Goal: Information Seeking & Learning: Learn about a topic

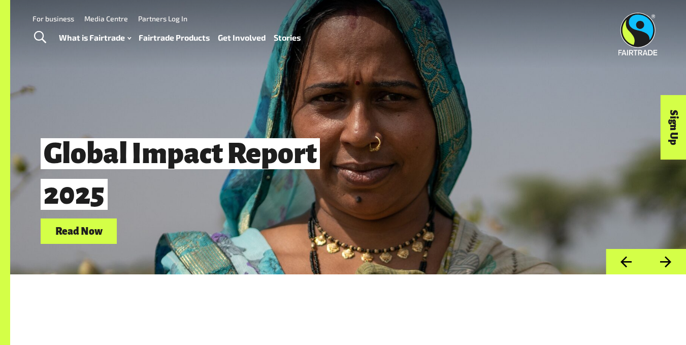
click at [201, 145] on span "Global Impact Report 2025" at bounding box center [180, 174] width 279 height 72
click at [179, 39] on link "Fairtrade Products" at bounding box center [174, 37] width 71 height 15
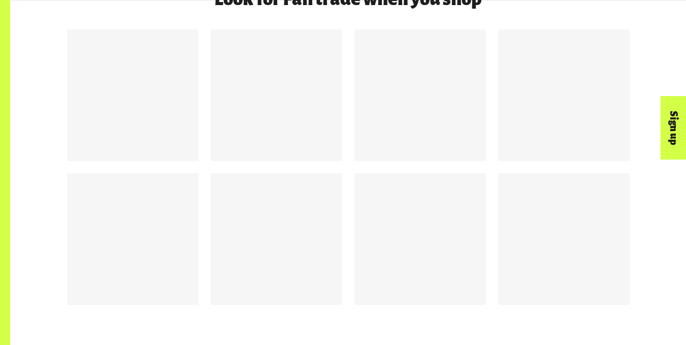
scroll to position [930, 0]
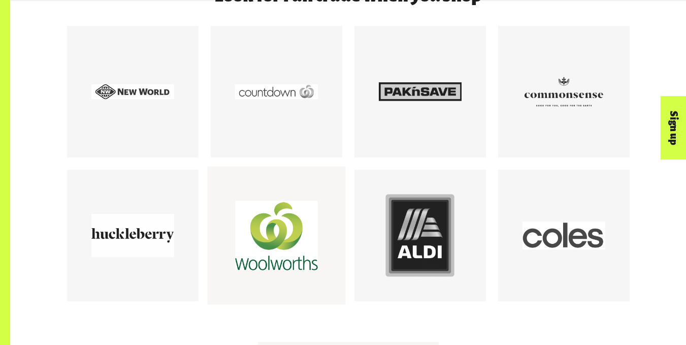
click at [234, 259] on div at bounding box center [276, 235] width 138 height 138
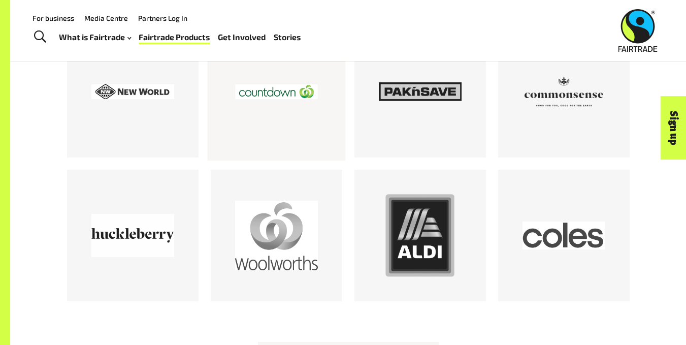
click at [284, 111] on div at bounding box center [276, 91] width 83 height 83
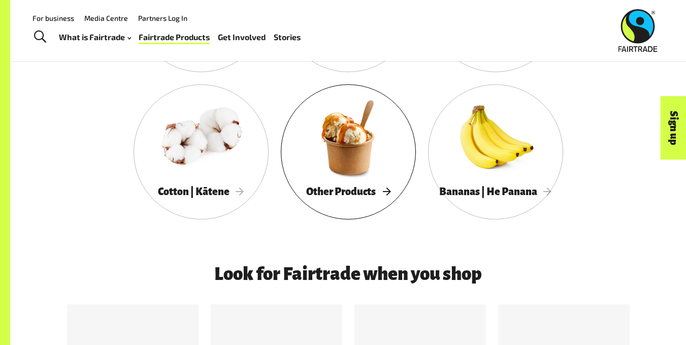
scroll to position [651, 0]
click at [317, 163] on div at bounding box center [348, 138] width 135 height 88
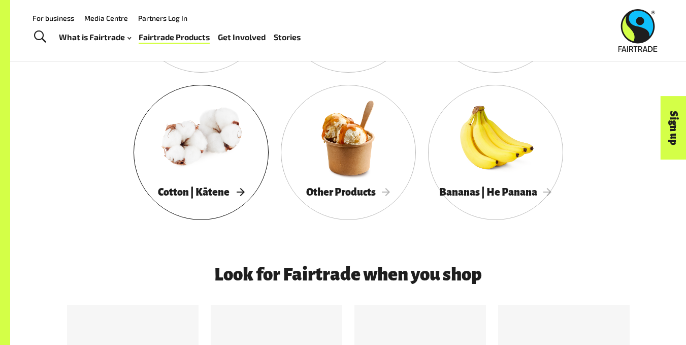
click at [180, 156] on div at bounding box center [200, 138] width 135 height 88
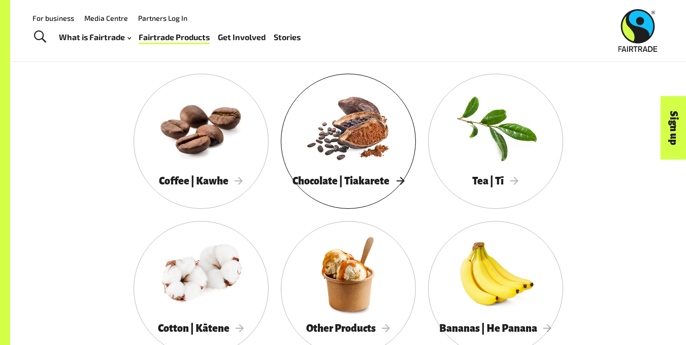
click at [369, 139] on div at bounding box center [348, 127] width 135 height 88
click at [484, 156] on div at bounding box center [495, 127] width 135 height 88
click at [189, 154] on div at bounding box center [200, 127] width 135 height 88
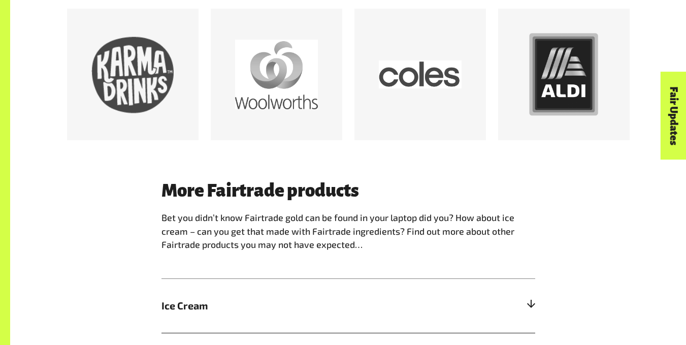
scroll to position [848, 0]
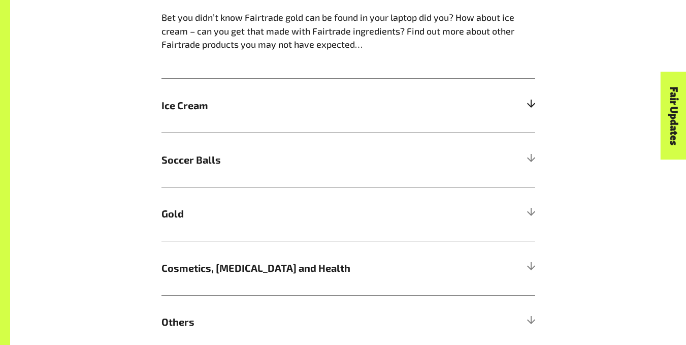
click at [295, 113] on span "Ice Cream" at bounding box center [301, 105] width 280 height 15
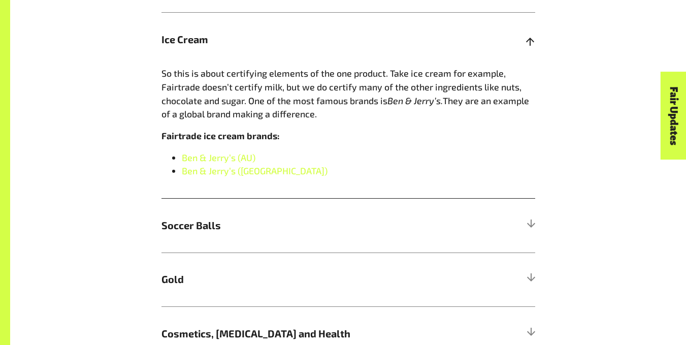
scroll to position [940, 0]
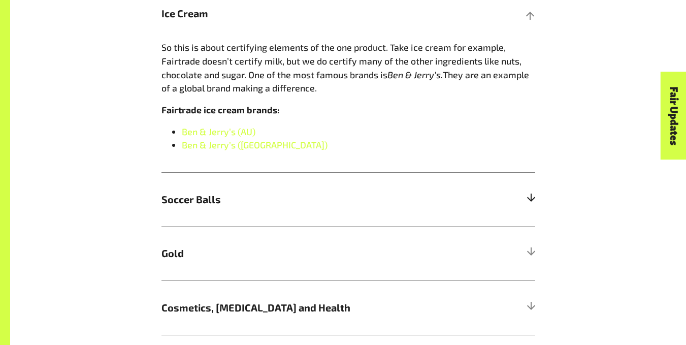
click at [268, 201] on span "Soccer Balls" at bounding box center [301, 199] width 280 height 15
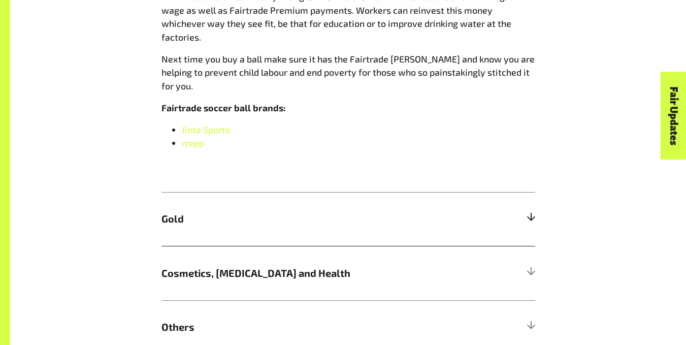
scroll to position [1149, 0]
click at [232, 211] on span "Gold" at bounding box center [301, 218] width 280 height 15
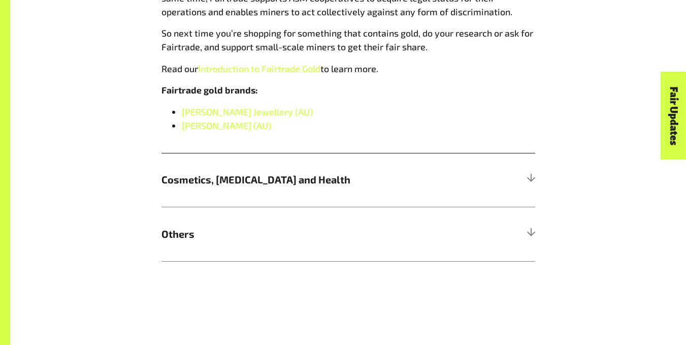
scroll to position [1291, 0]
click at [232, 177] on span "Cosmetics, Skin Care and Health" at bounding box center [301, 179] width 280 height 15
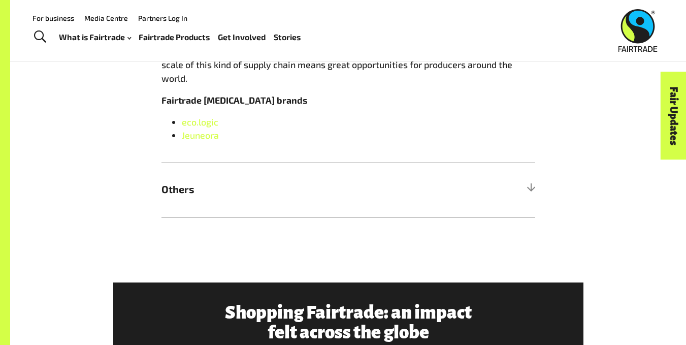
scroll to position [1174, 0]
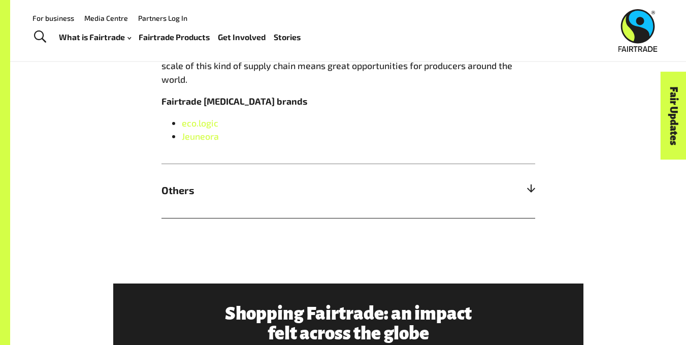
click at [225, 183] on span "Others" at bounding box center [301, 190] width 280 height 15
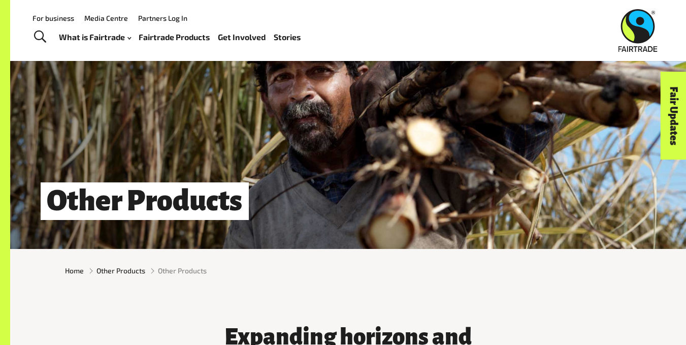
scroll to position [0, 0]
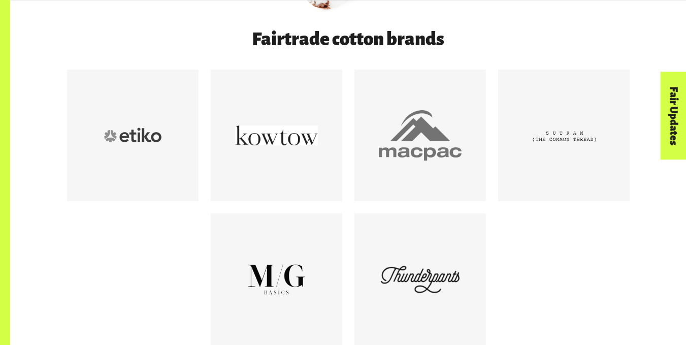
scroll to position [555, 0]
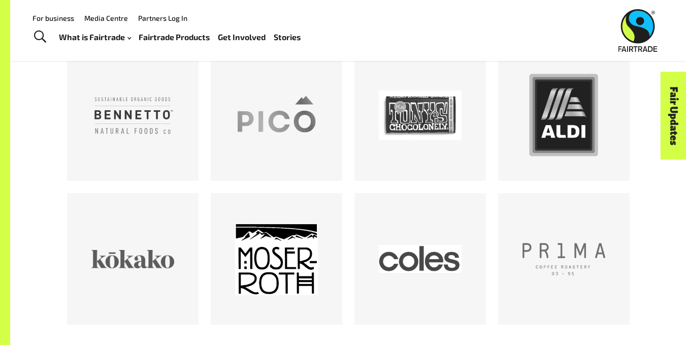
scroll to position [583, 0]
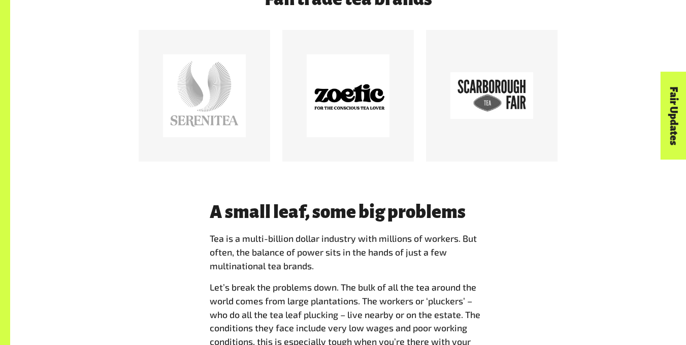
scroll to position [580, 0]
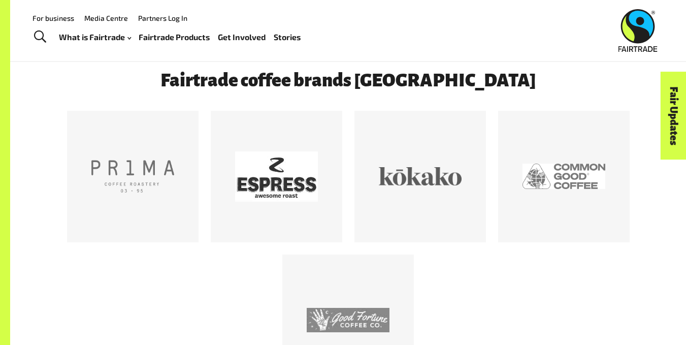
scroll to position [480, 0]
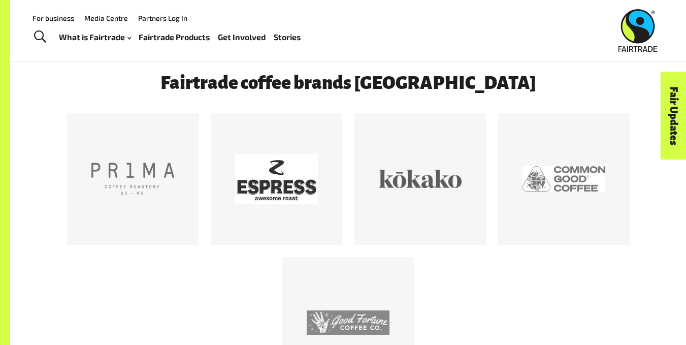
click at [275, 35] on link "Stories" at bounding box center [287, 37] width 27 height 15
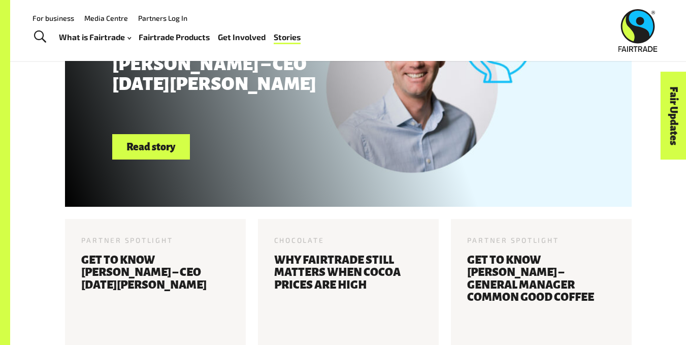
scroll to position [425, 0]
